Goal: Information Seeking & Learning: Find specific page/section

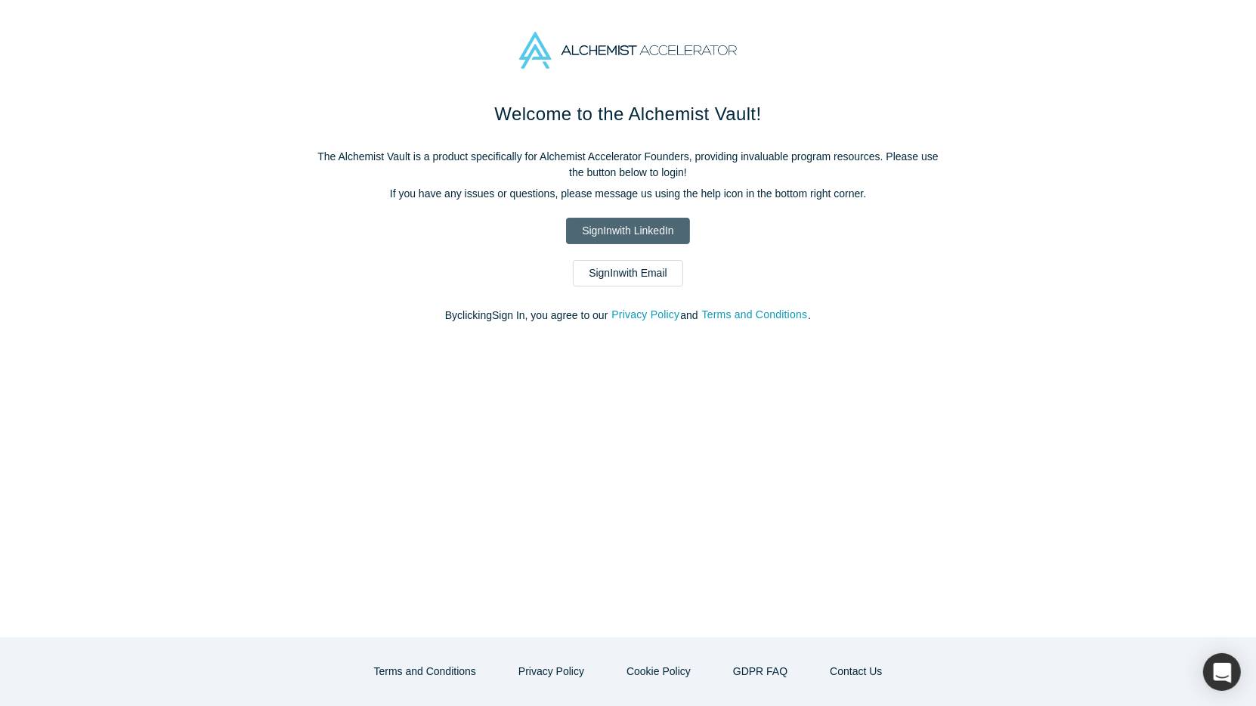
click at [571, 225] on link "Sign In with LinkedIn" at bounding box center [627, 231] width 123 height 26
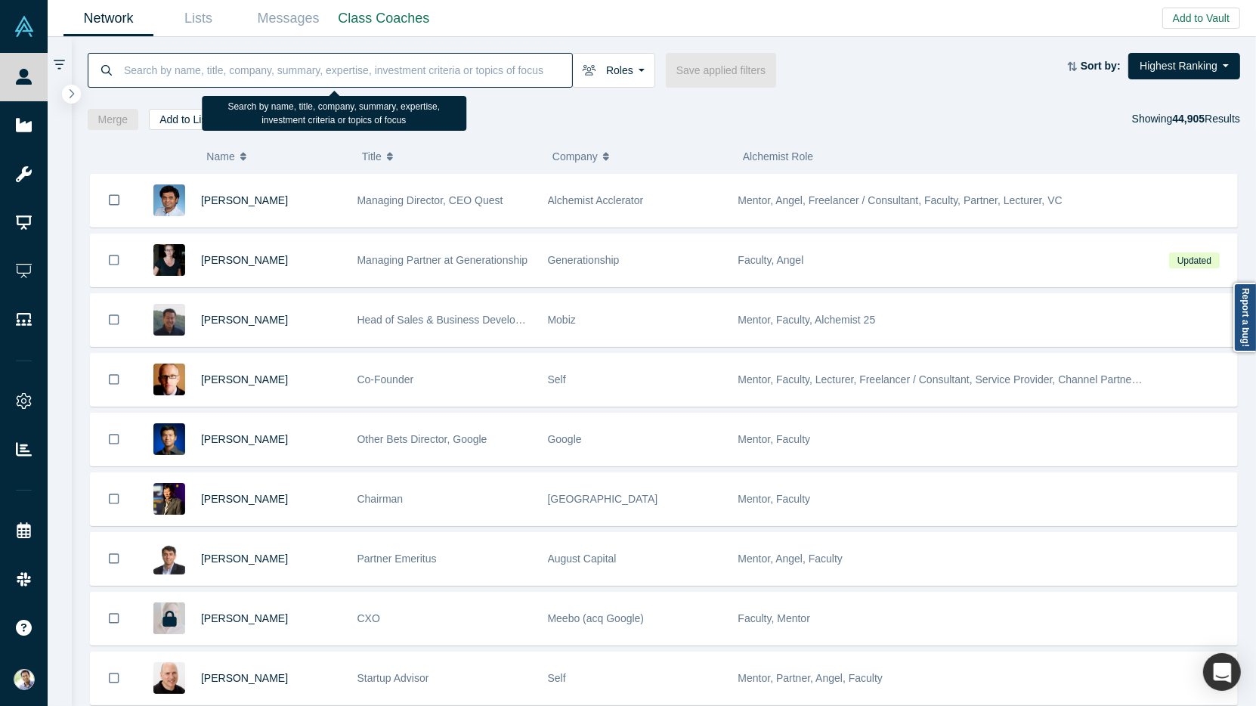
click at [311, 76] on input at bounding box center [347, 70] width 450 height 36
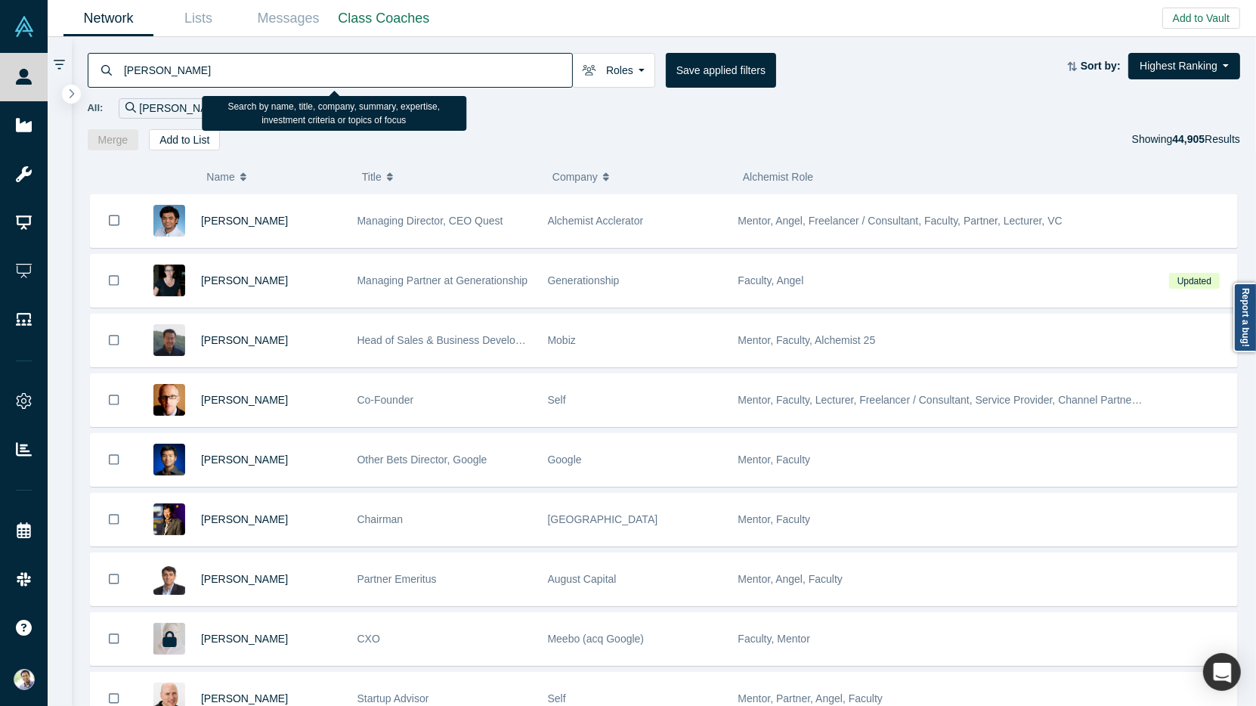
type input "Zhou"
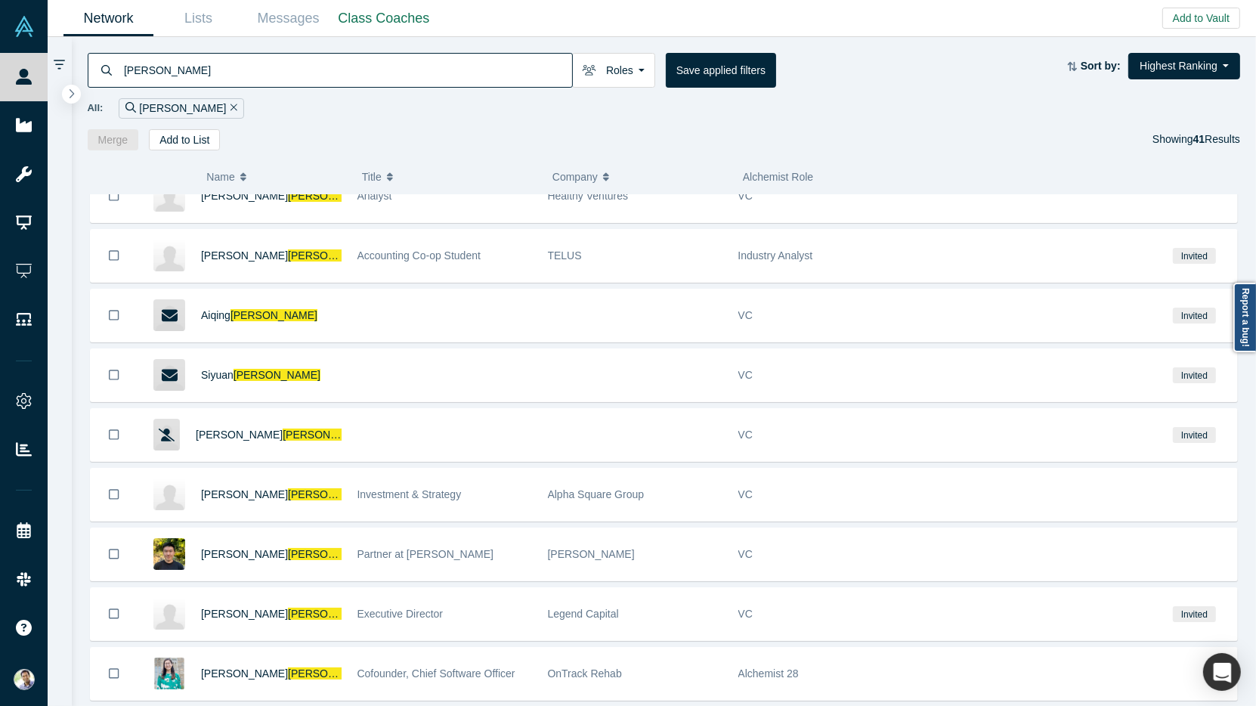
scroll to position [1730, 0]
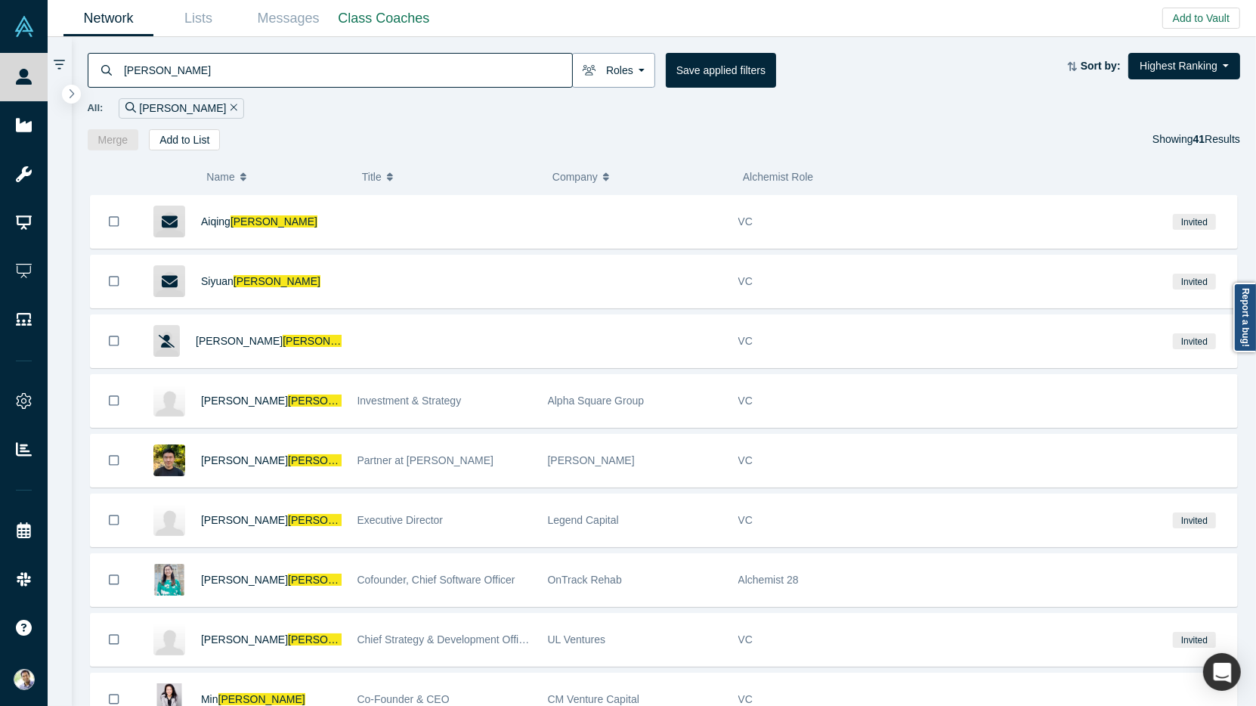
click at [629, 80] on button "Roles" at bounding box center [613, 70] width 83 height 35
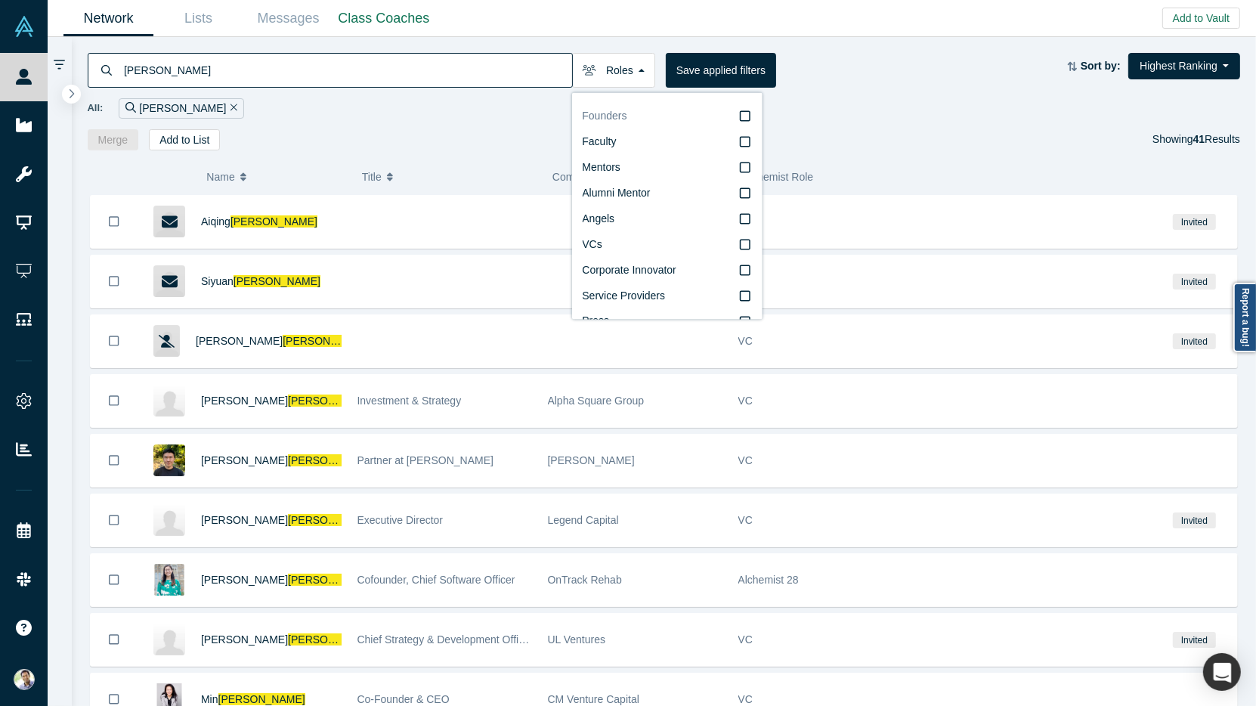
click at [746, 119] on icon at bounding box center [745, 116] width 11 height 12
click at [0, 0] on input "Founders" at bounding box center [0, 0] width 0 height 0
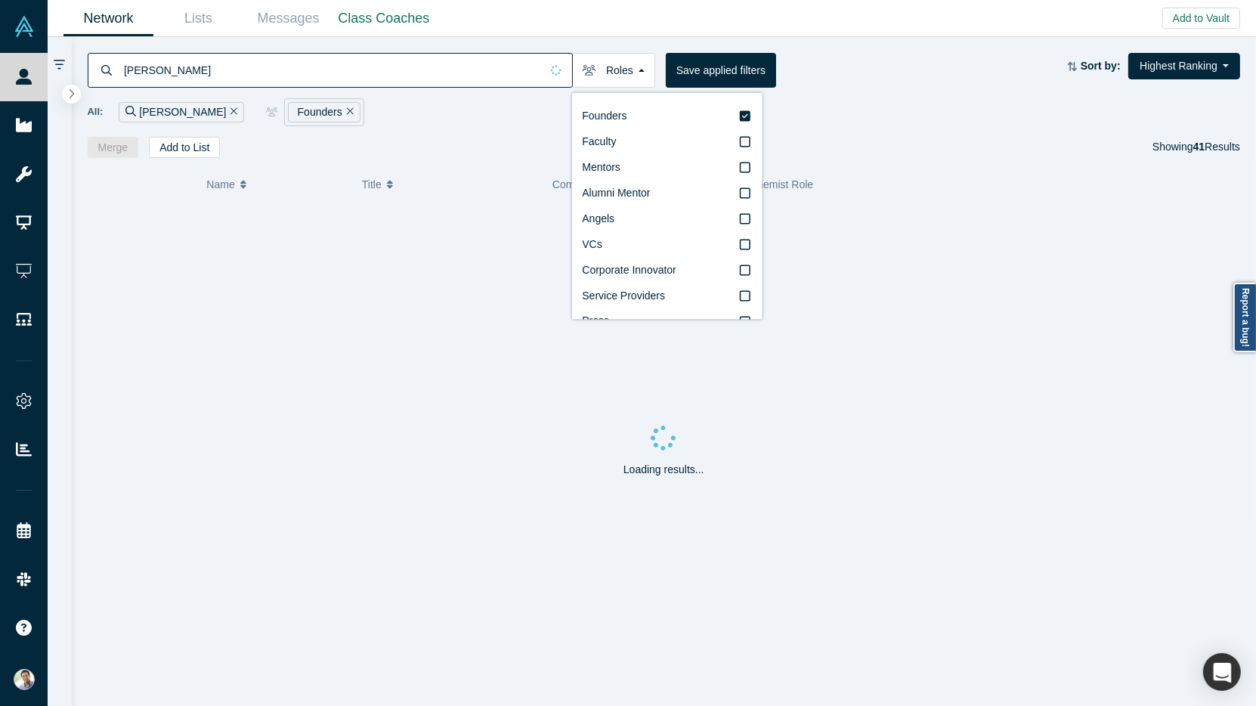
click at [463, 127] on div "Zhou Roles Founders Faculty Mentors Alumni Mentor Angels VCs Corporate Innovato…" at bounding box center [664, 97] width 1185 height 121
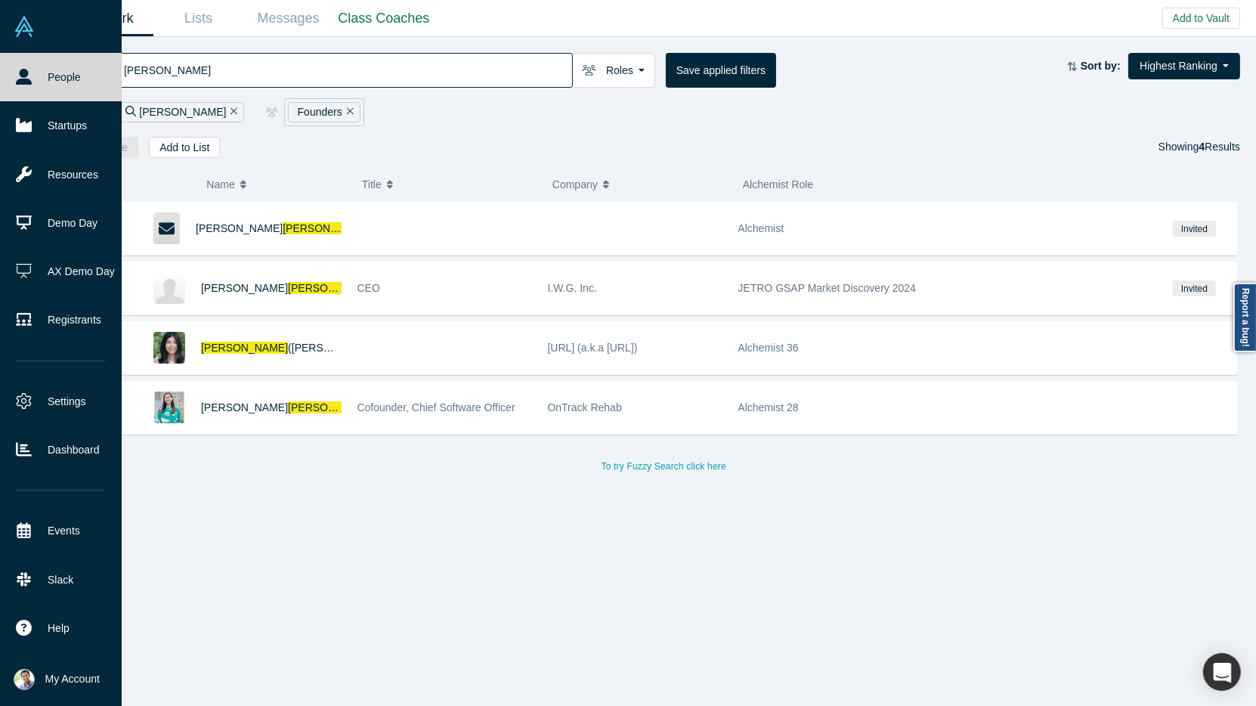
click at [30, 84] on icon at bounding box center [24, 77] width 16 height 16
